Goal: Find specific page/section: Find specific page/section

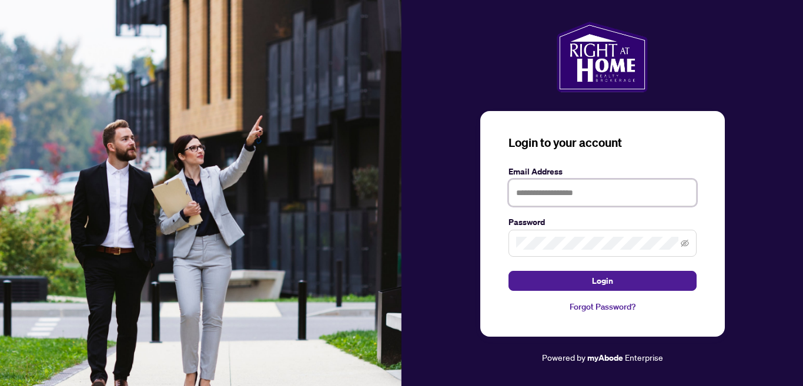
click at [523, 199] on input "text" at bounding box center [603, 192] width 188 height 27
type input "**********"
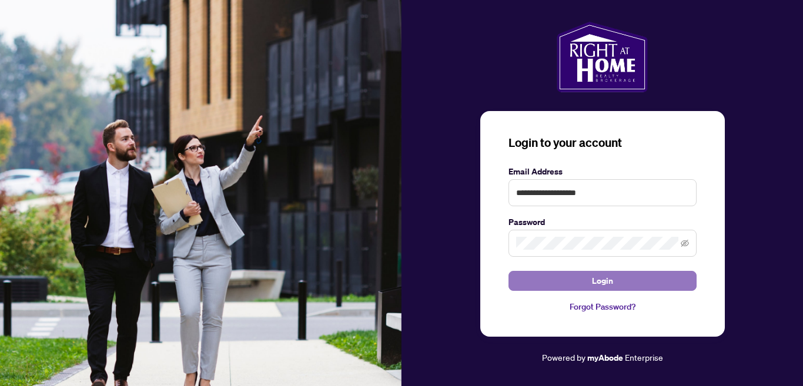
click at [602, 276] on span "Login" at bounding box center [602, 281] width 21 height 19
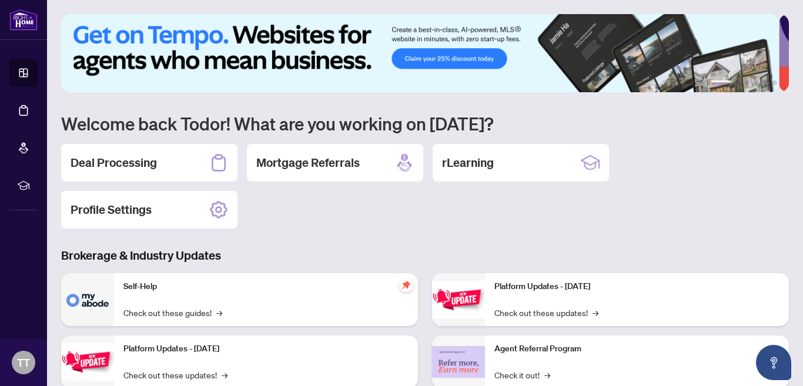
click at [106, 151] on div "Deal Processing" at bounding box center [149, 163] width 176 height 38
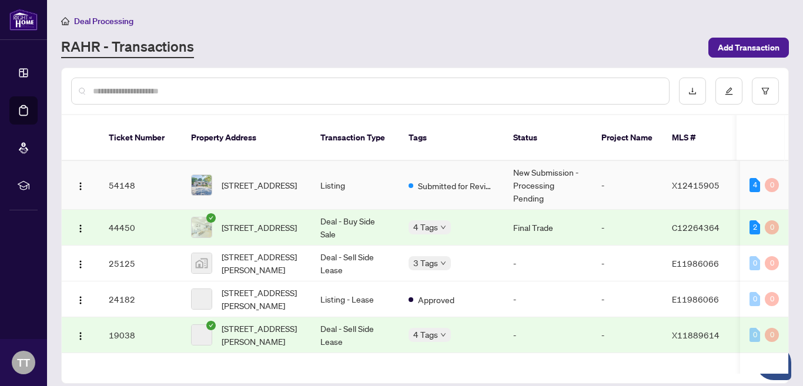
click at [249, 179] on span "[STREET_ADDRESS]" at bounding box center [259, 185] width 75 height 13
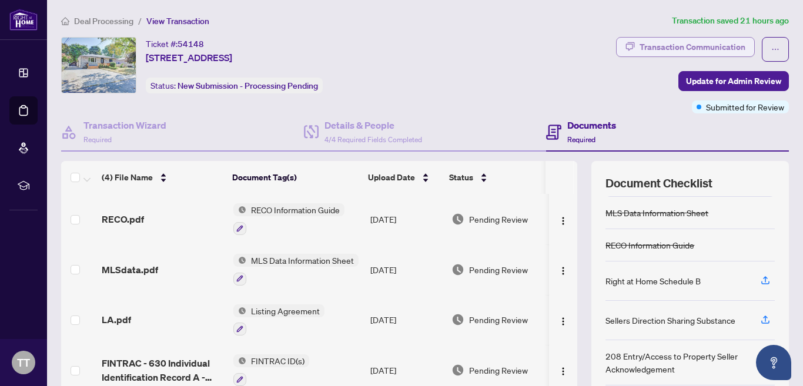
click at [692, 41] on div "Transaction Communication" at bounding box center [693, 47] width 106 height 19
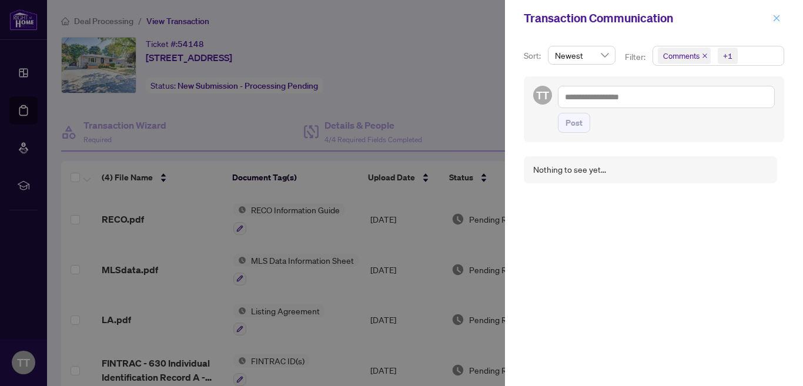
click at [774, 17] on icon "close" at bounding box center [777, 18] width 8 height 8
